Goal: Register for event/course

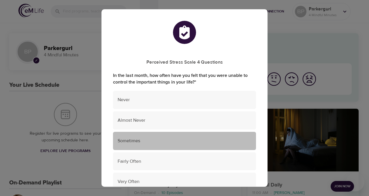
click at [150, 145] on div "Sometimes" at bounding box center [184, 141] width 143 height 18
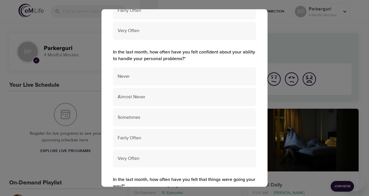
scroll to position [156, 0]
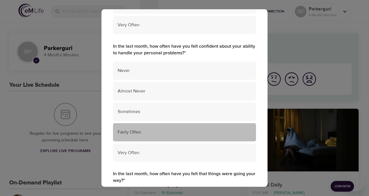
click at [148, 133] on span "Fairly Often" at bounding box center [185, 132] width 134 height 7
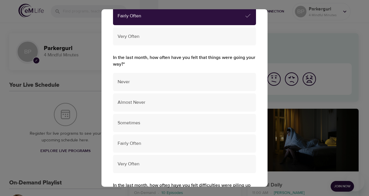
scroll to position [272, 0]
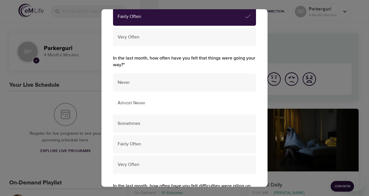
click at [148, 102] on span "Almost Never" at bounding box center [185, 103] width 134 height 7
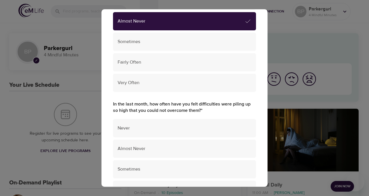
scroll to position [355, 0]
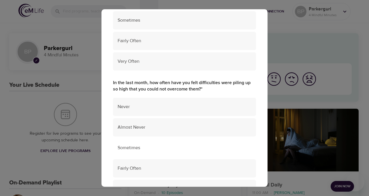
click at [162, 148] on span "Sometimes" at bounding box center [185, 147] width 134 height 7
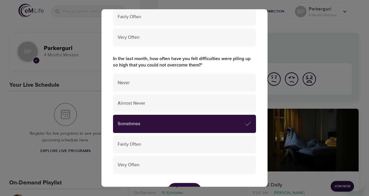
scroll to position [434, 0]
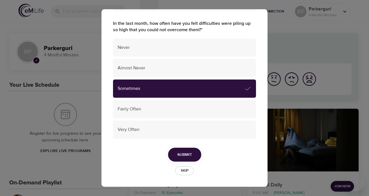
click at [180, 151] on span "Submit" at bounding box center [185, 154] width 15 height 7
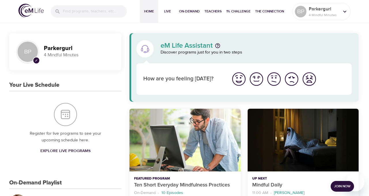
click at [273, 83] on img "I'm feeling ok" at bounding box center [274, 79] width 16 height 16
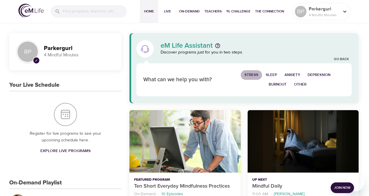
click at [253, 75] on span "Stress" at bounding box center [252, 75] width 14 height 7
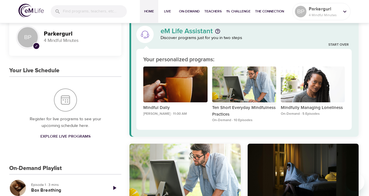
scroll to position [15, 0]
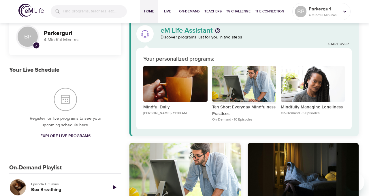
click at [262, 117] on p "On-Demand · 10 Episodes" at bounding box center [244, 119] width 64 height 5
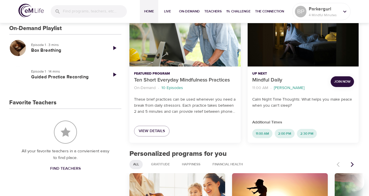
scroll to position [156, 0]
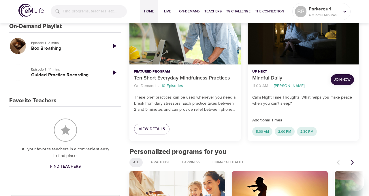
click at [338, 82] on span "Join Now" at bounding box center [343, 79] width 16 height 6
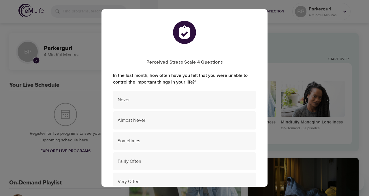
scroll to position [156, 0]
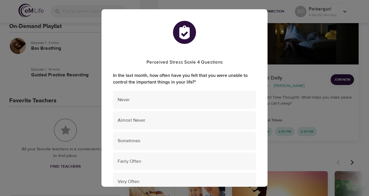
click at [345, 188] on div "Perceived Stress Scale 4 Questions In the last month, how often have you felt t…" at bounding box center [184, 98] width 369 height 196
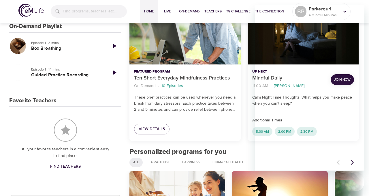
click at [236, 94] on div "Featured Program Ten Short Everyday Mindfulness Practices On-Demand · 10 Episod…" at bounding box center [185, 88] width 111 height 48
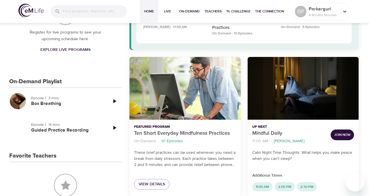
scroll to position [103, 0]
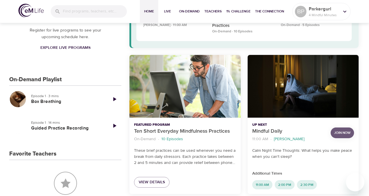
click at [341, 134] on span "Join Now" at bounding box center [343, 133] width 16 height 6
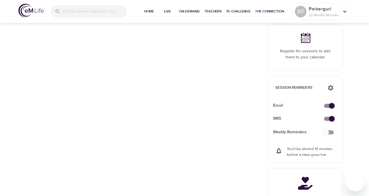
scroll to position [136, 0]
click at [331, 134] on input "checkbox" at bounding box center [326, 132] width 33 height 11
click at [334, 131] on input "checkbox" at bounding box center [326, 132] width 33 height 11
click at [331, 131] on input "checkbox" at bounding box center [326, 132] width 33 height 11
drag, startPoint x: 330, startPoint y: 132, endPoint x: 347, endPoint y: 132, distance: 17.0
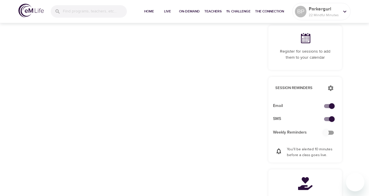
click at [347, 132] on div "Fri 26 Sat 27 Sun 28 Mon 29 Tue 30 Wed 1 Thu 2 Fri 3 Sat 4 Sun 5 Mon 6 Tue 7 We…" at bounding box center [184, 86] width 329 height 326
drag, startPoint x: 324, startPoint y: 132, endPoint x: 337, endPoint y: 133, distance: 12.7
click at [336, 133] on input "checkbox" at bounding box center [326, 132] width 33 height 11
checkbox input "false"
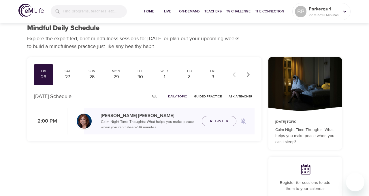
scroll to position [3, 0]
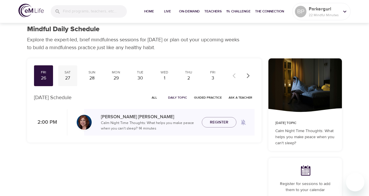
click at [70, 76] on div "27" at bounding box center [68, 78] width 14 height 7
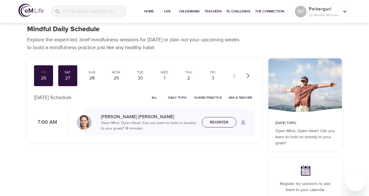
click at [225, 124] on span "Register" at bounding box center [219, 122] width 18 height 7
click at [93, 72] on div "Sun" at bounding box center [92, 72] width 14 height 5
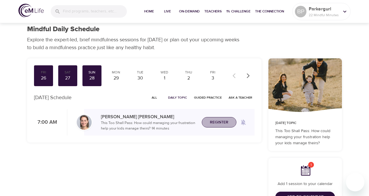
click at [212, 122] on span "Register" at bounding box center [219, 122] width 18 height 7
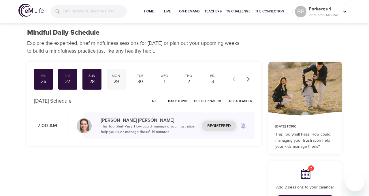
click at [120, 81] on div "29" at bounding box center [116, 81] width 14 height 7
